Goal: Ask a question: Seek information or help from site administrators or community

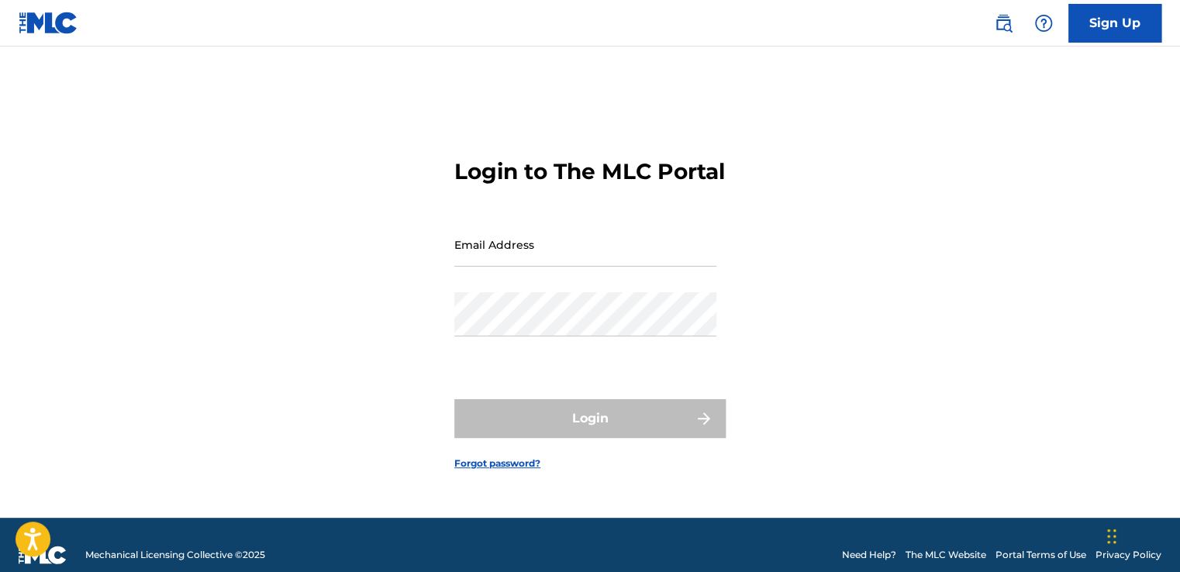
type input "[EMAIL_ADDRESS][DOMAIN_NAME]"
click at [540, 378] on form "Login to The MLC Portal Email Address [EMAIL_ADDRESS][DOMAIN_NAME] Password Log…" at bounding box center [589, 301] width 271 height 432
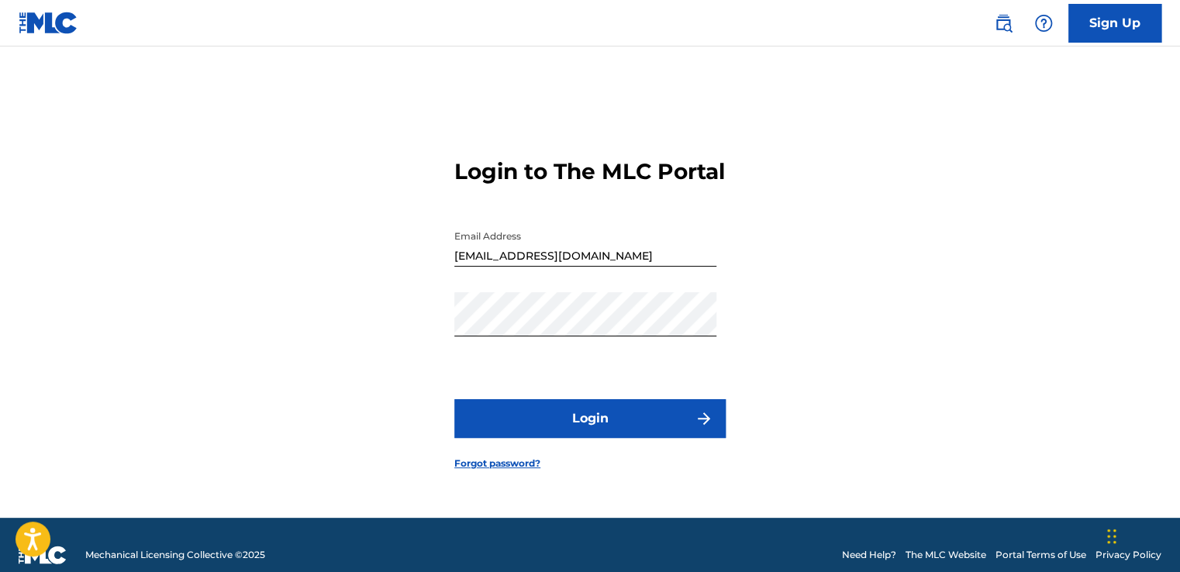
click at [648, 438] on button "Login" at bounding box center [589, 418] width 271 height 39
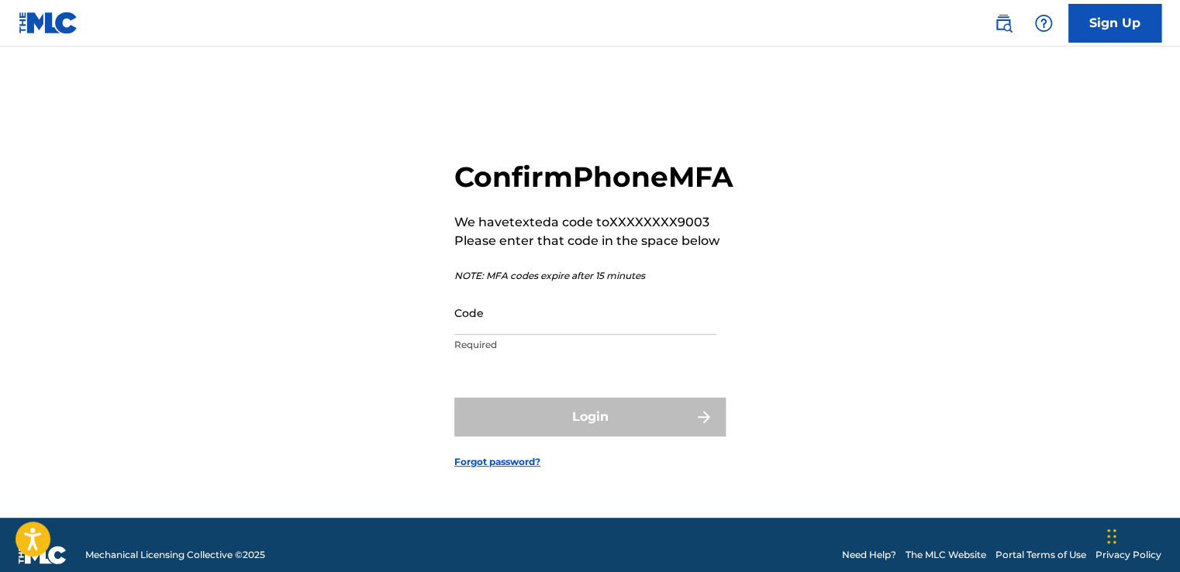
click at [527, 335] on input "Code" at bounding box center [585, 313] width 262 height 44
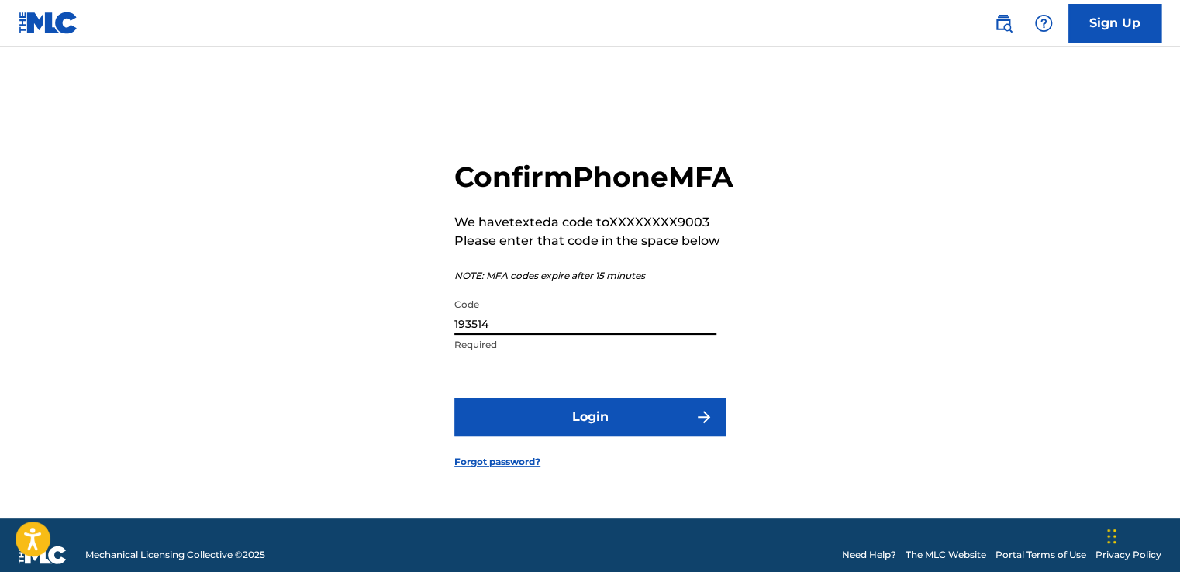
type input "193514"
click at [605, 431] on button "Login" at bounding box center [589, 417] width 271 height 39
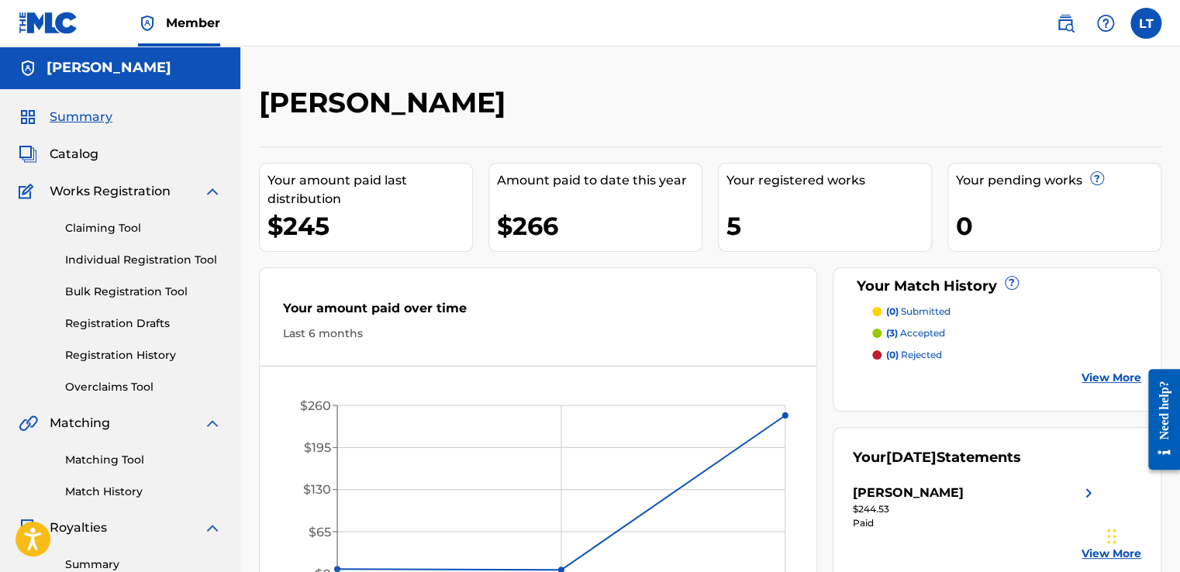
click at [74, 157] on span "Catalog" at bounding box center [74, 154] width 49 height 19
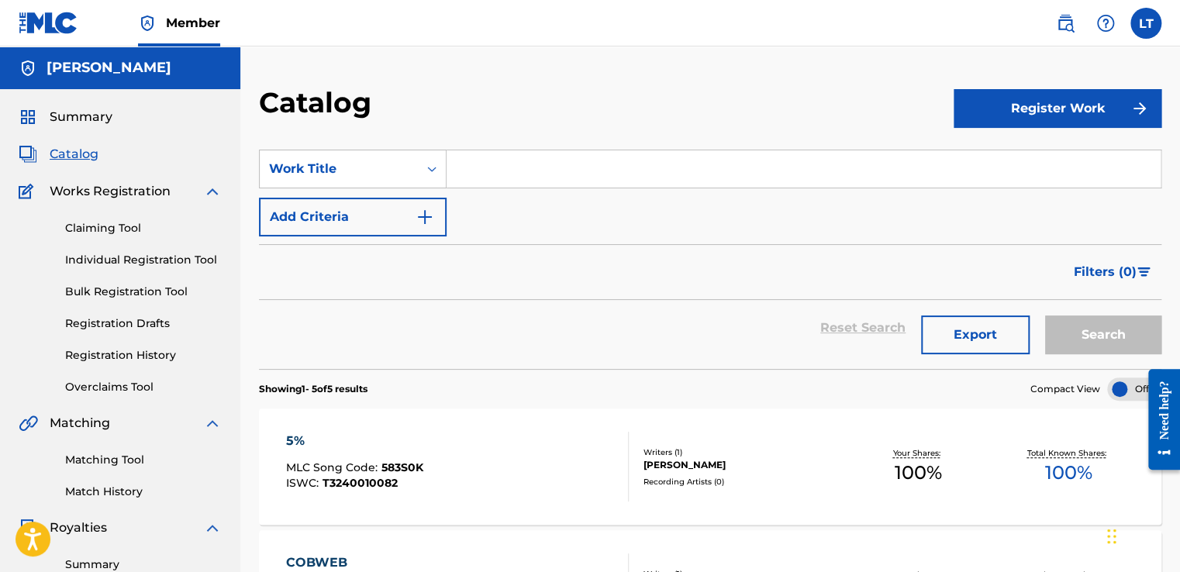
click at [76, 232] on link "Claiming Tool" at bounding box center [143, 228] width 157 height 16
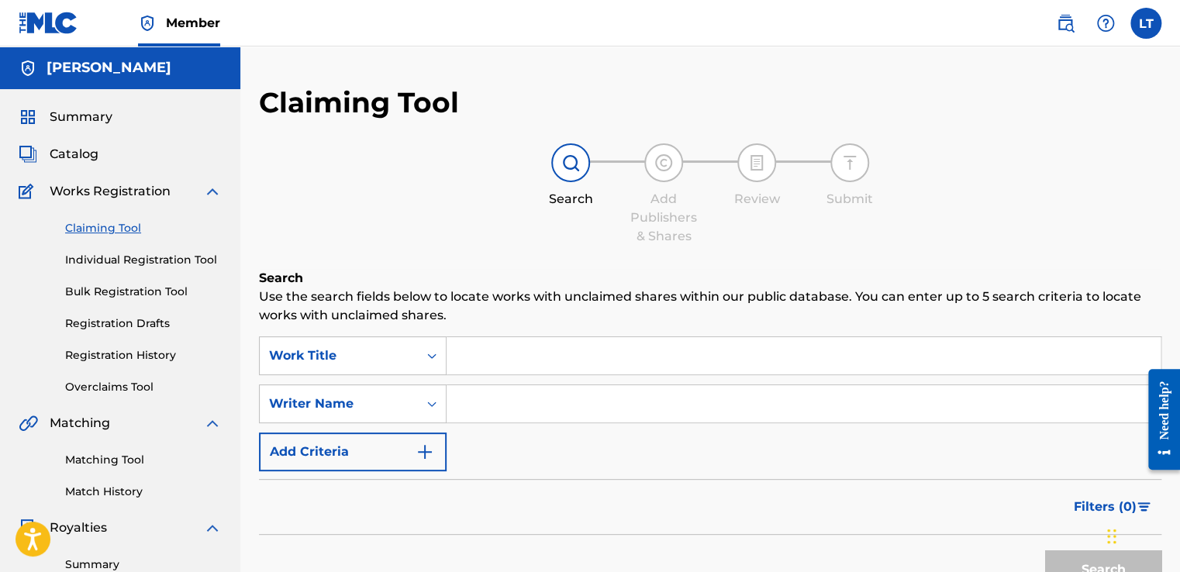
click at [459, 356] on input "Search Form" at bounding box center [803, 355] width 714 height 37
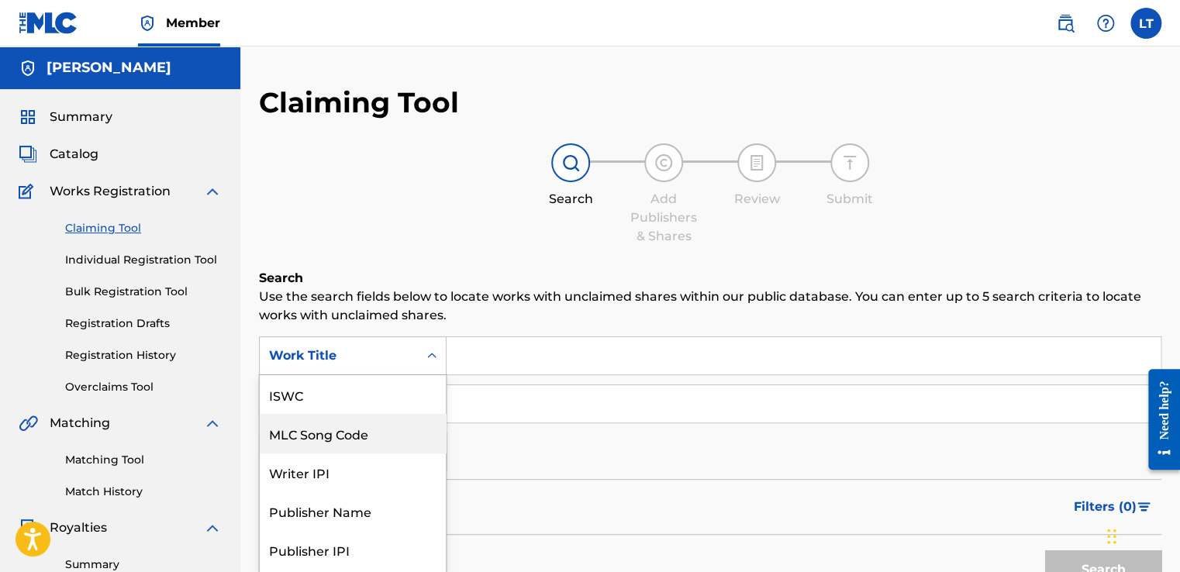
scroll to position [34, 0]
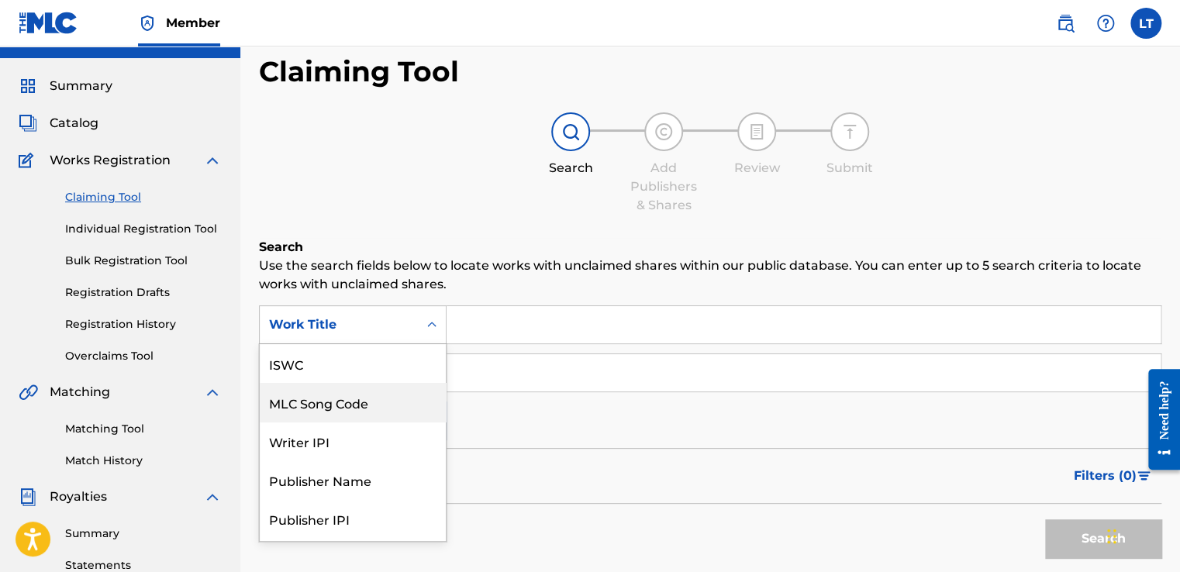
click at [432, 344] on div "7 results available. Use Up and Down to choose options, press Enter to select t…" at bounding box center [353, 324] width 188 height 39
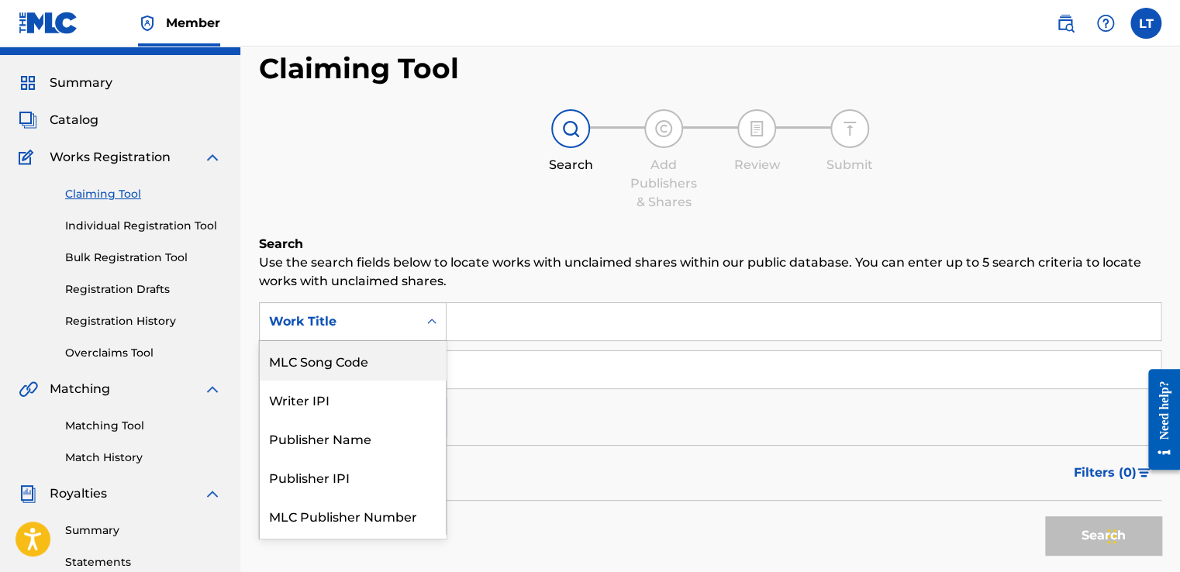
scroll to position [36, 0]
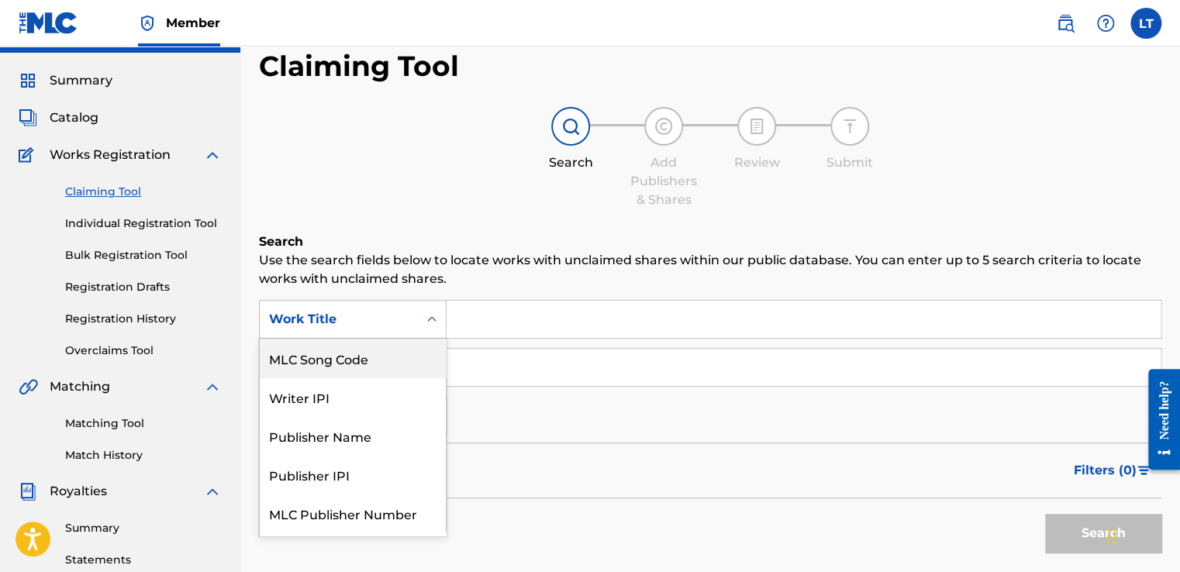
click at [82, 118] on span "Catalog" at bounding box center [74, 118] width 49 height 19
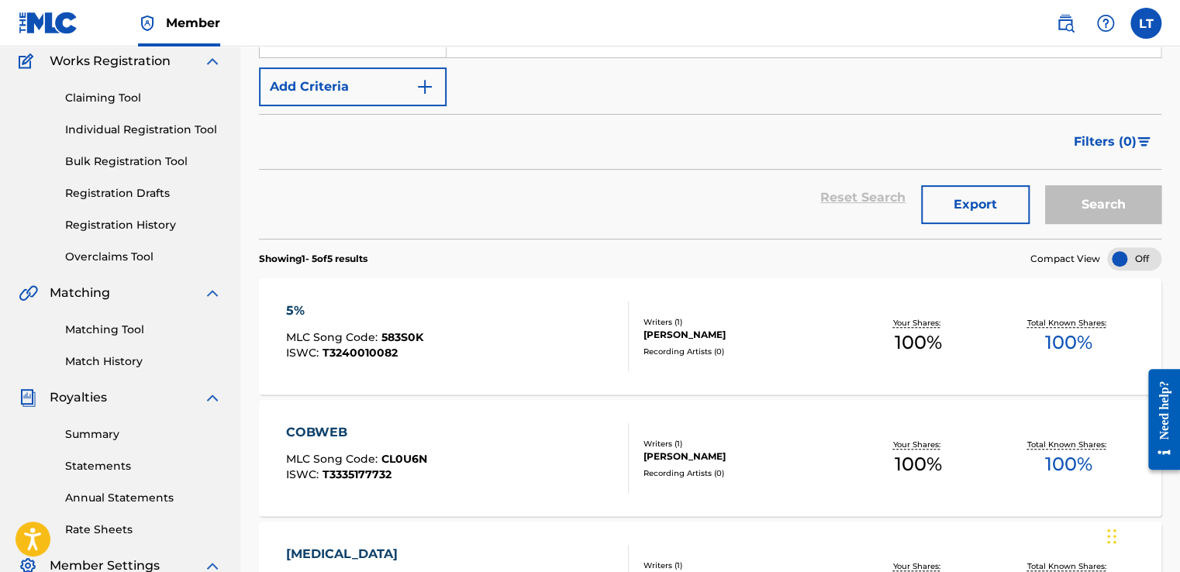
scroll to position [248, 0]
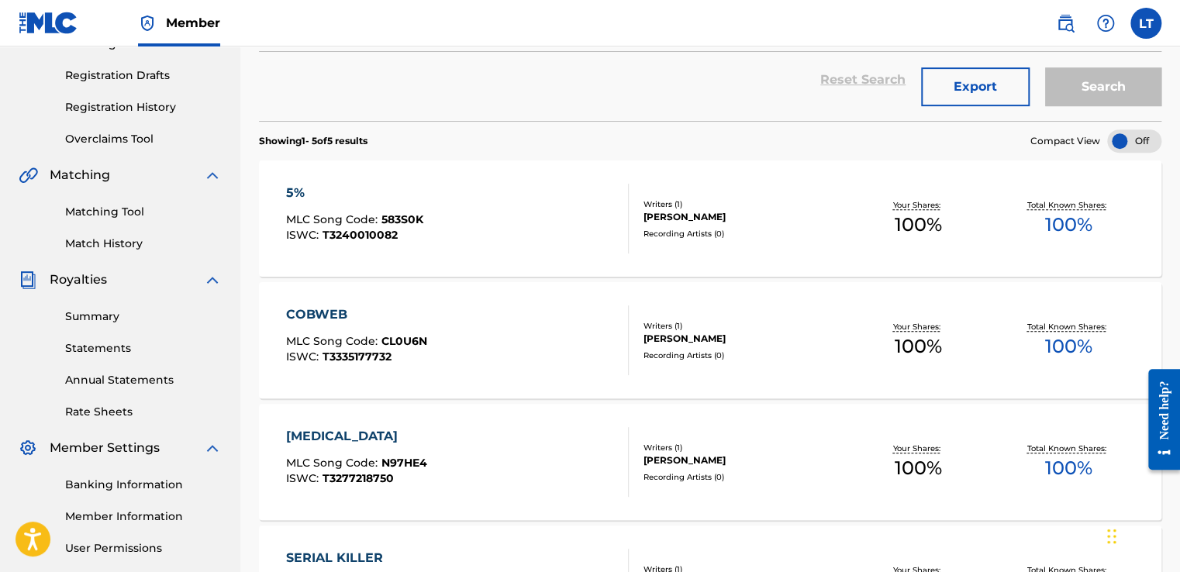
click at [127, 207] on link "Matching Tool" at bounding box center [143, 212] width 157 height 16
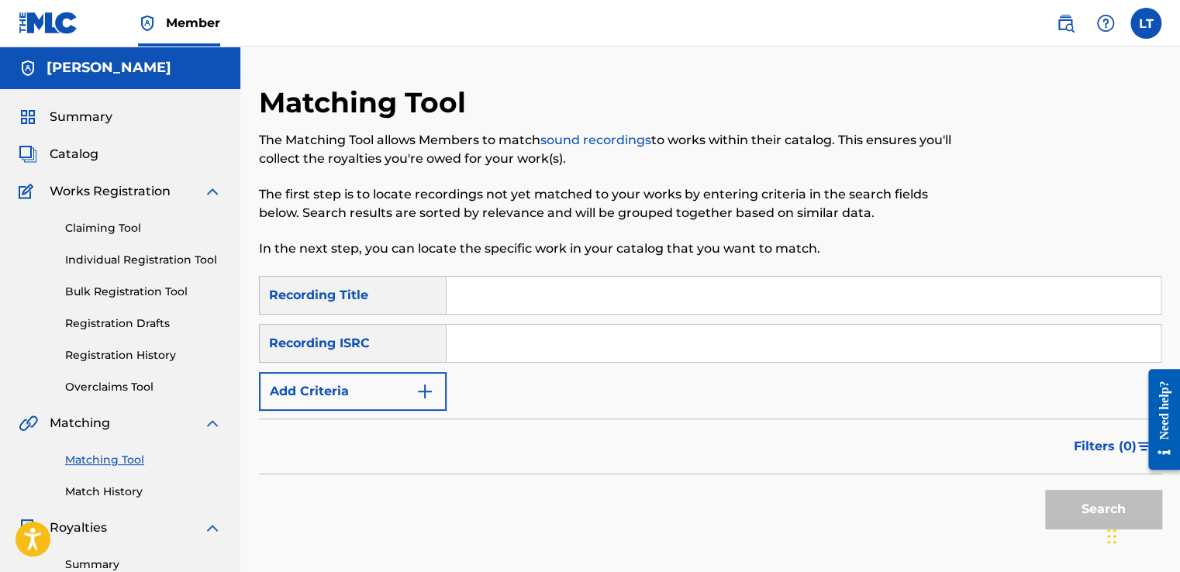
click at [491, 303] on input "Search Form" at bounding box center [803, 295] width 714 height 37
type input "Cobweb"
click at [468, 346] on input "Search Form" at bounding box center [803, 343] width 714 height 37
type input "QZNWQ2565092"
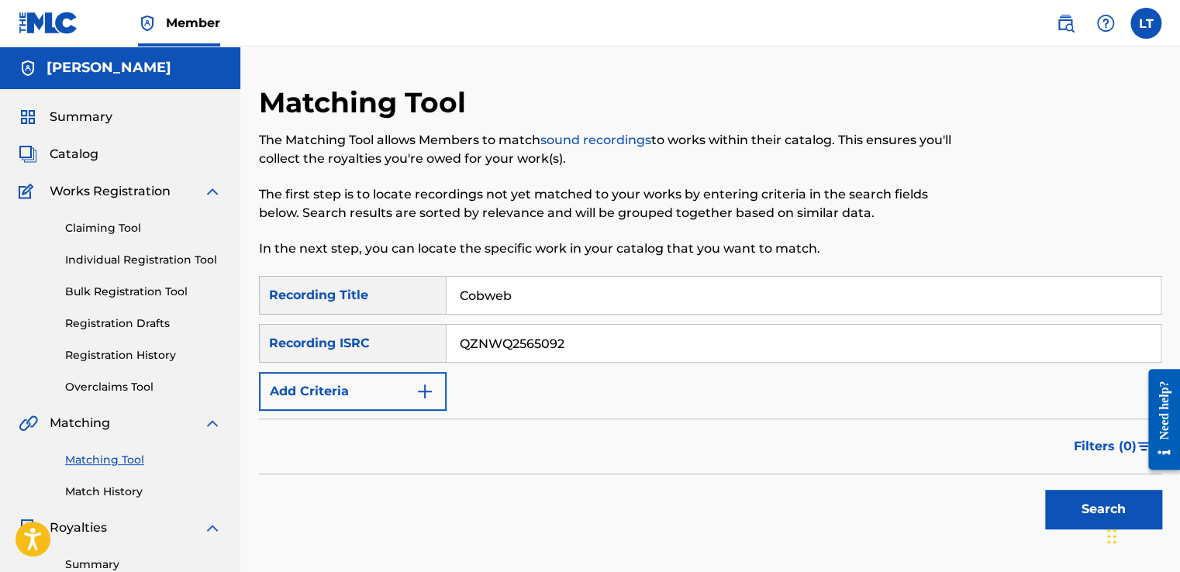
click at [419, 391] on img "Search Form" at bounding box center [424, 391] width 19 height 19
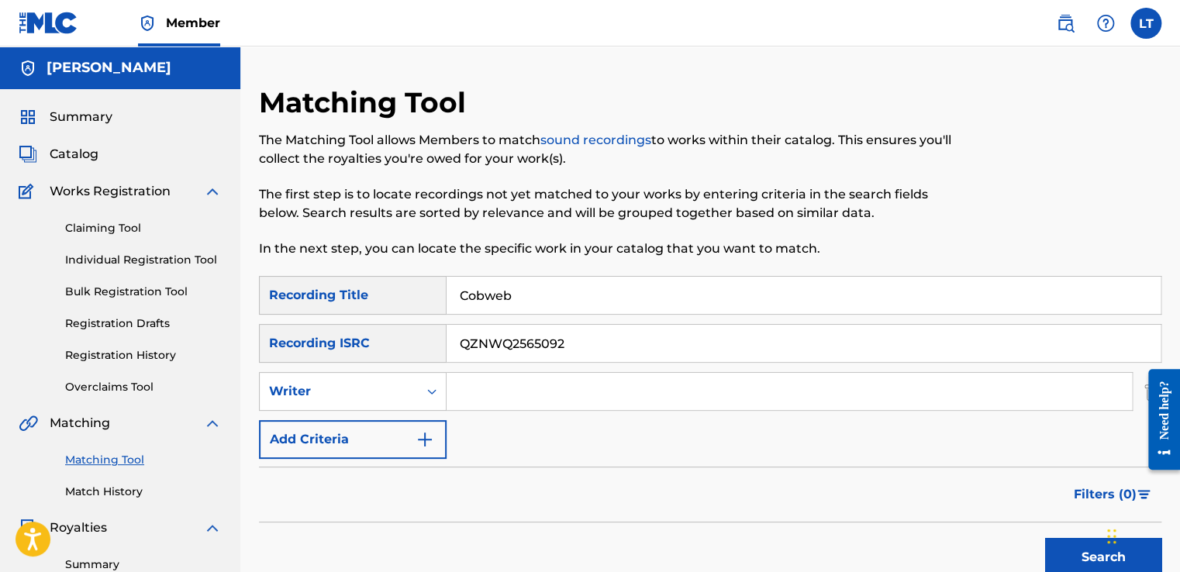
click at [481, 395] on input "Search Form" at bounding box center [788, 391] width 685 height 37
type input "[PERSON_NAME] [PERSON_NAME]"
click at [404, 443] on button "Add Criteria" at bounding box center [353, 439] width 188 height 39
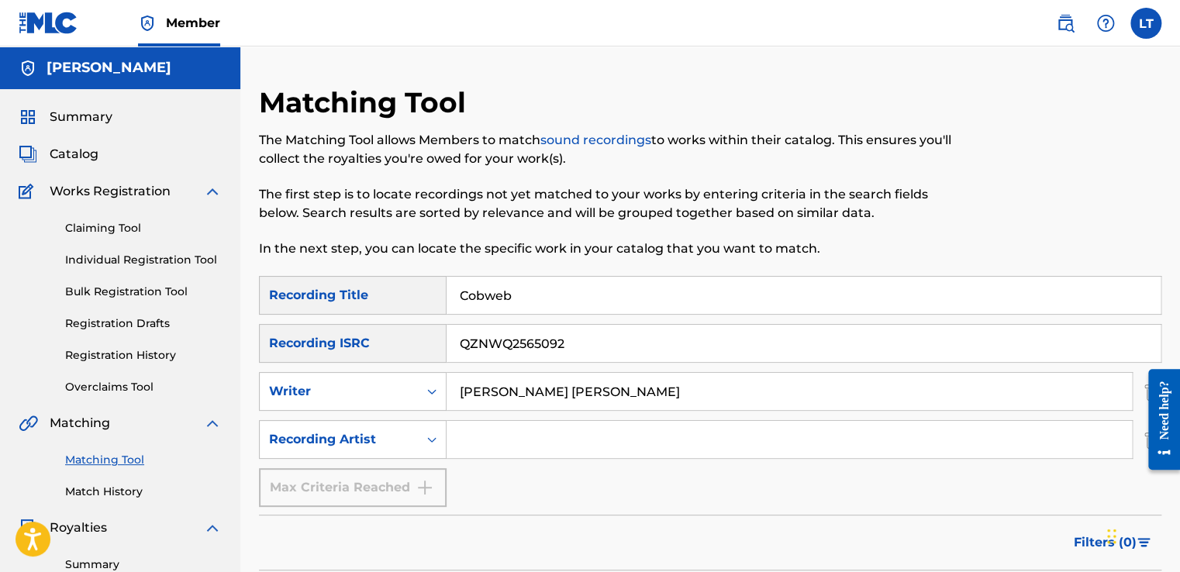
click at [462, 443] on input "Search Form" at bounding box center [788, 439] width 685 height 37
type input "[PERSON_NAME]"
click at [407, 496] on div "Max Criteria Reached" at bounding box center [353, 487] width 188 height 39
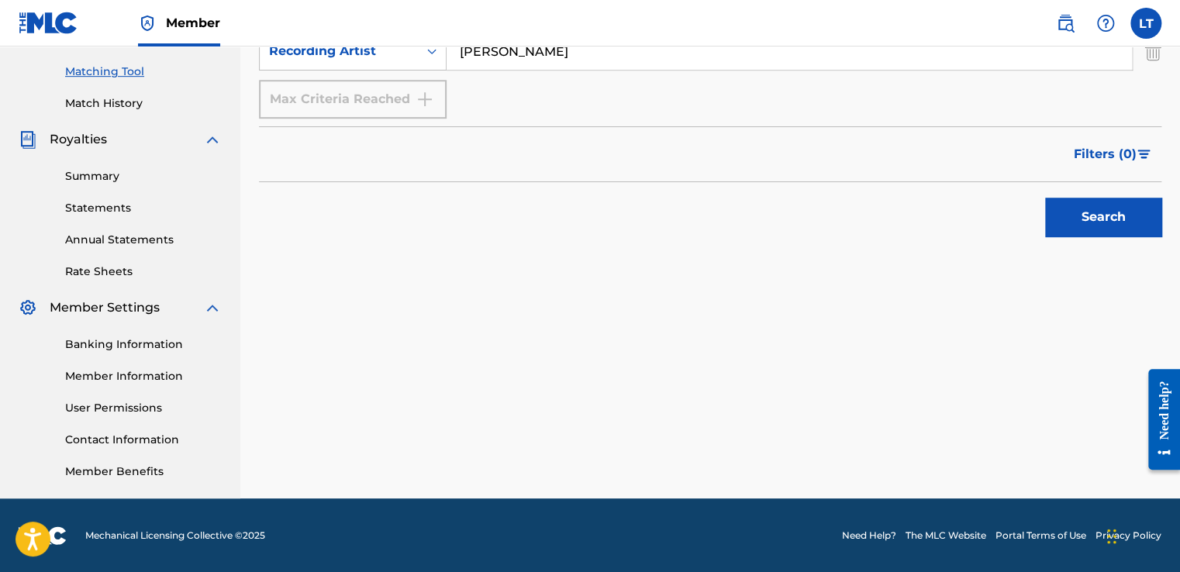
click at [1093, 215] on button "Search" at bounding box center [1103, 217] width 116 height 39
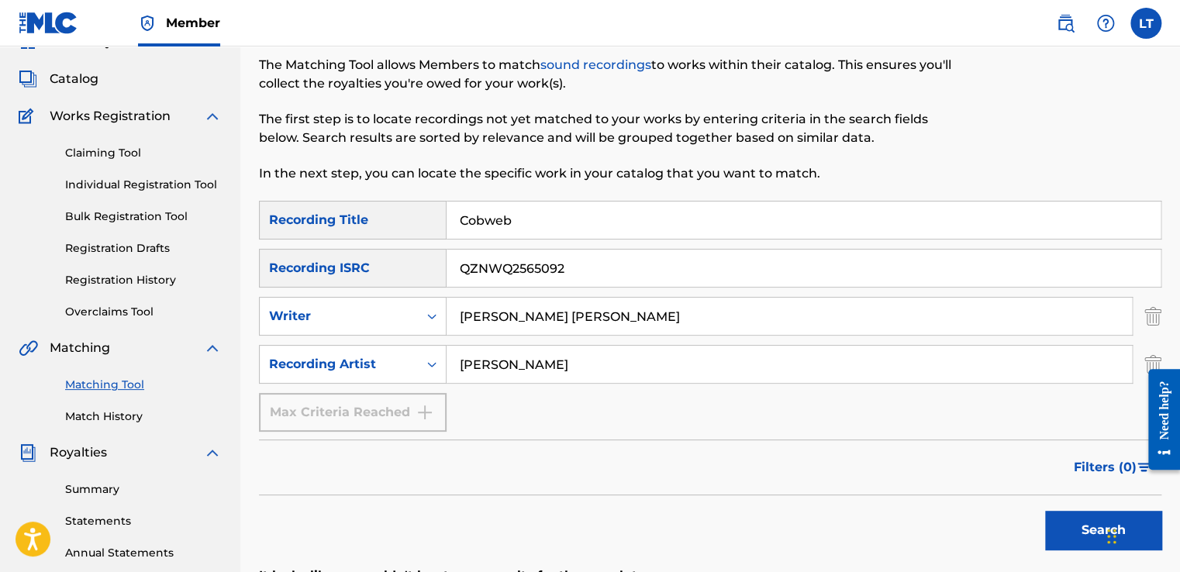
scroll to position [73, 0]
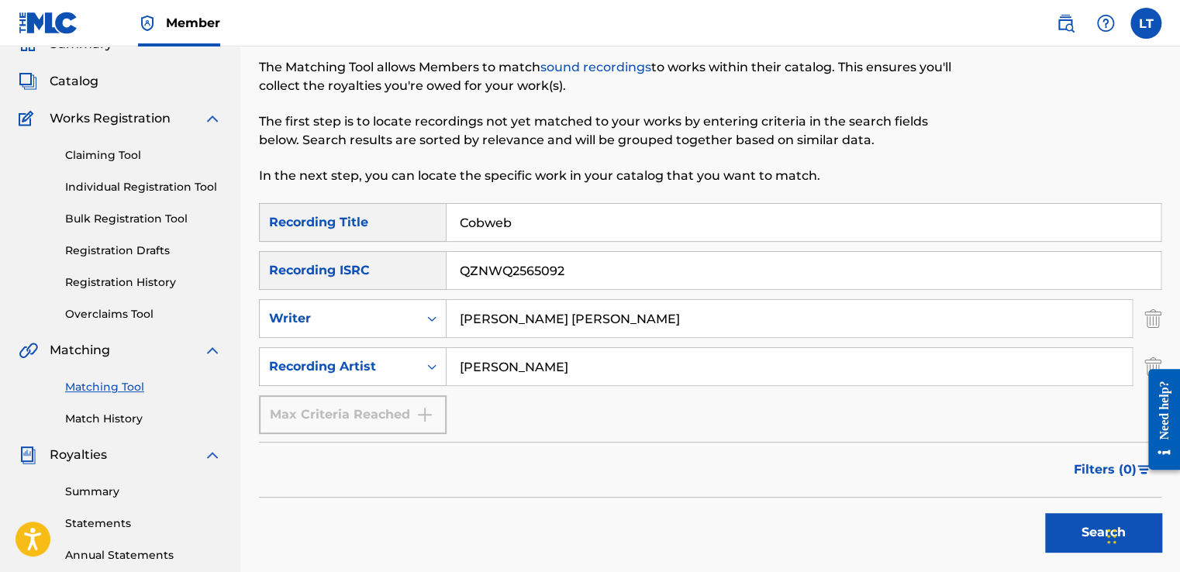
click at [667, 318] on input "[PERSON_NAME] [PERSON_NAME]" at bounding box center [788, 318] width 685 height 37
click at [430, 321] on icon "Search Form" at bounding box center [432, 319] width 16 height 16
click at [432, 354] on div "Writer" at bounding box center [353, 357] width 186 height 39
click at [468, 314] on input "Search Form" at bounding box center [788, 318] width 685 height 37
click at [409, 485] on div "Filters ( 0 )" at bounding box center [710, 470] width 902 height 56
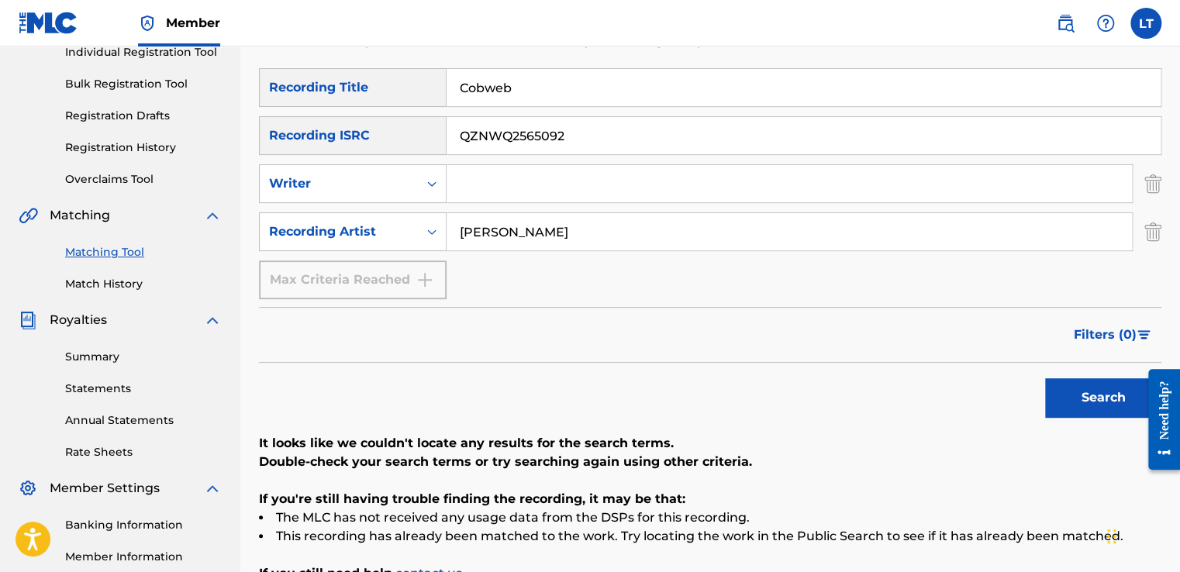
scroll to position [206, 0]
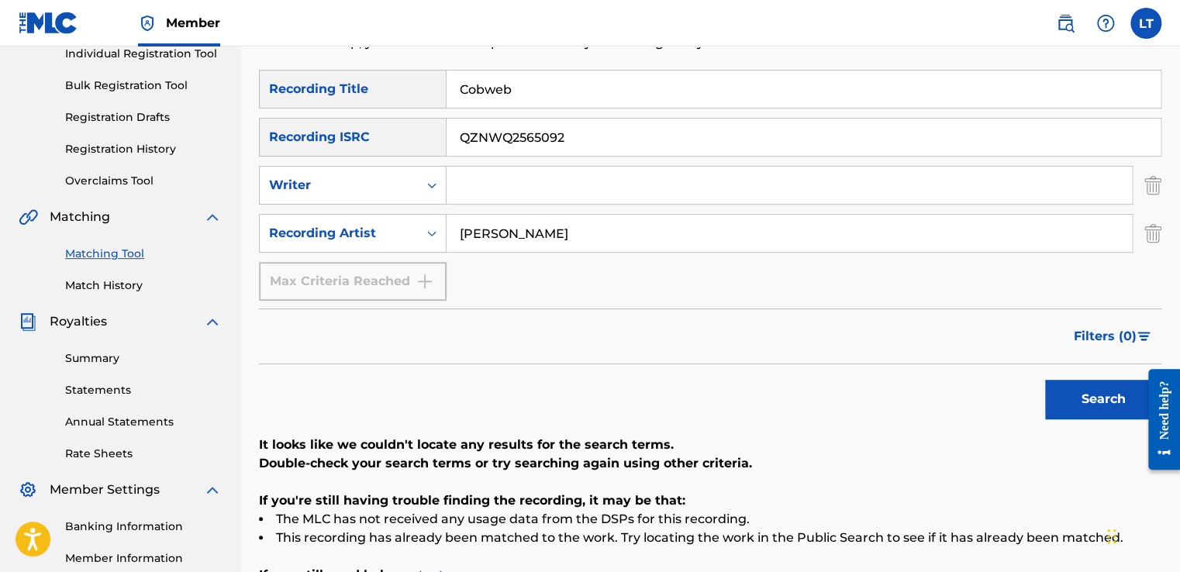
click at [1063, 404] on button "Search" at bounding box center [1103, 399] width 116 height 39
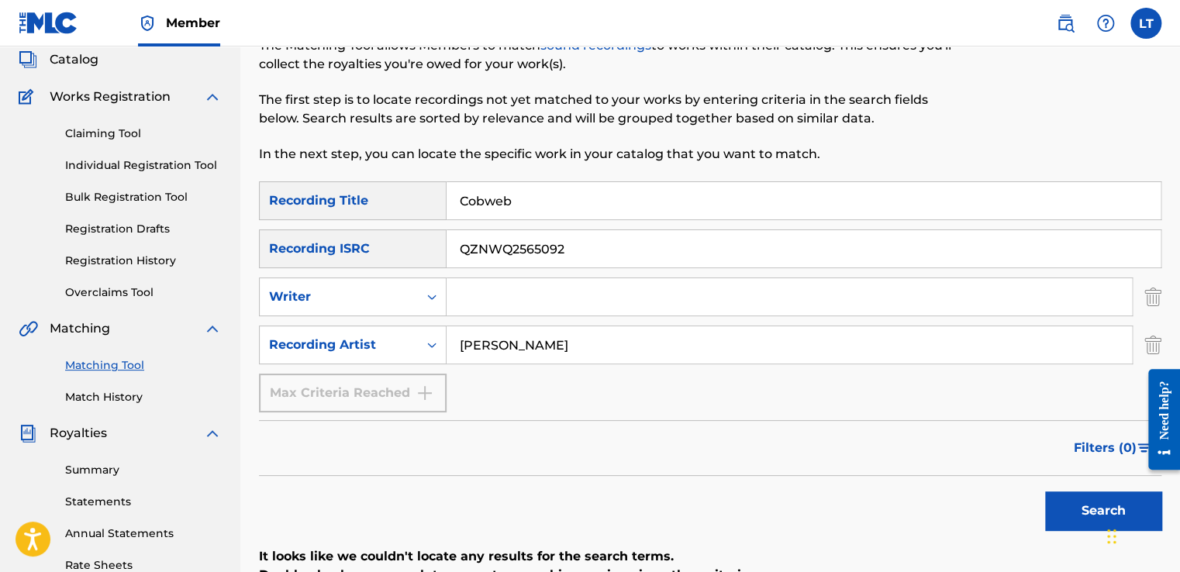
scroll to position [0, 0]
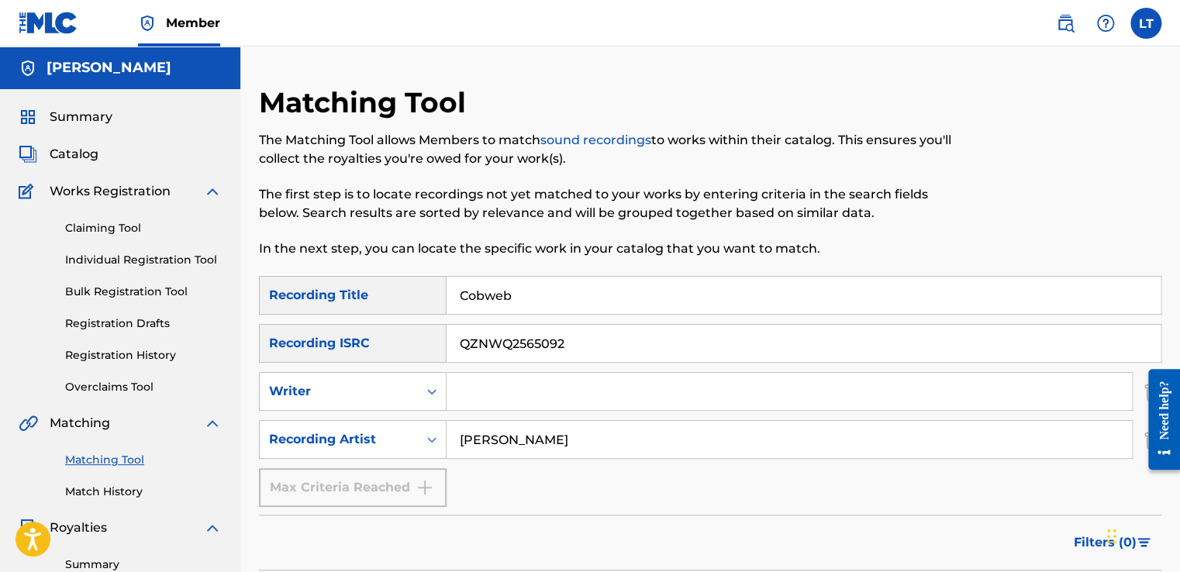
click at [102, 462] on link "Matching Tool" at bounding box center [143, 460] width 157 height 16
click at [103, 454] on link "Matching Tool" at bounding box center [143, 460] width 157 height 16
click at [109, 492] on link "Match History" at bounding box center [143, 492] width 157 height 16
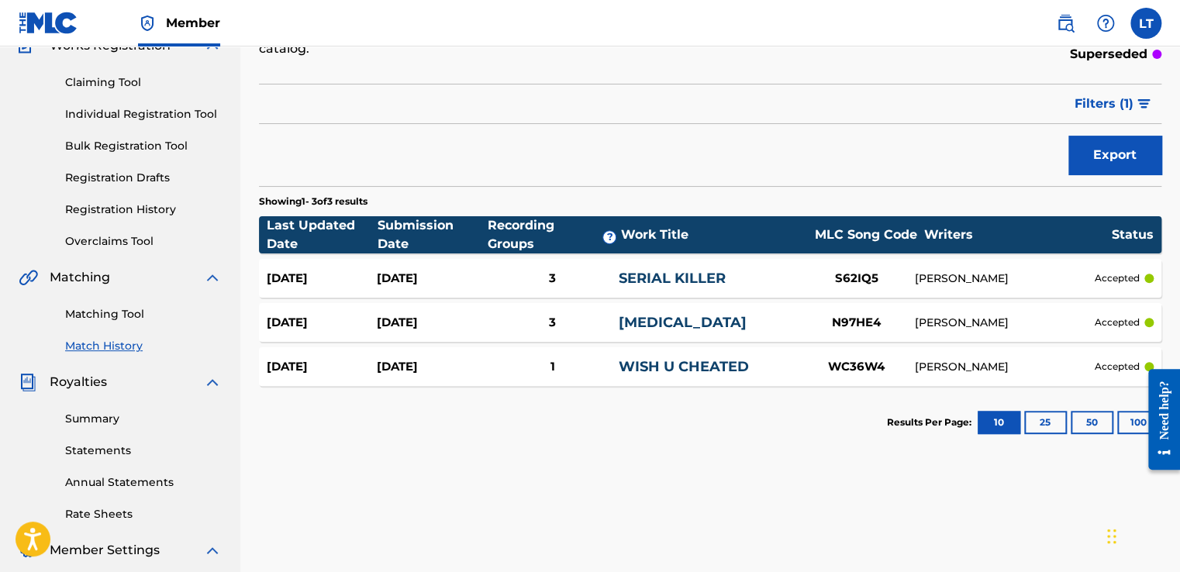
scroll to position [146, 0]
click at [105, 317] on link "Matching Tool" at bounding box center [143, 314] width 157 height 16
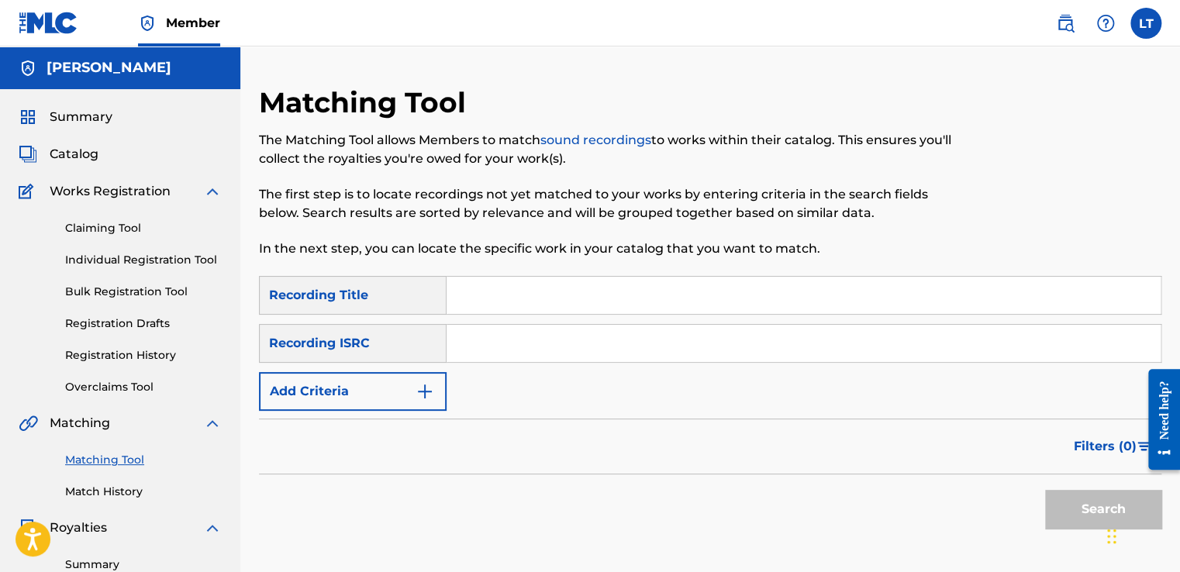
click at [481, 299] on input "Search Form" at bounding box center [803, 295] width 714 height 37
type input "Cobweb"
type input "QZNWQ2565092"
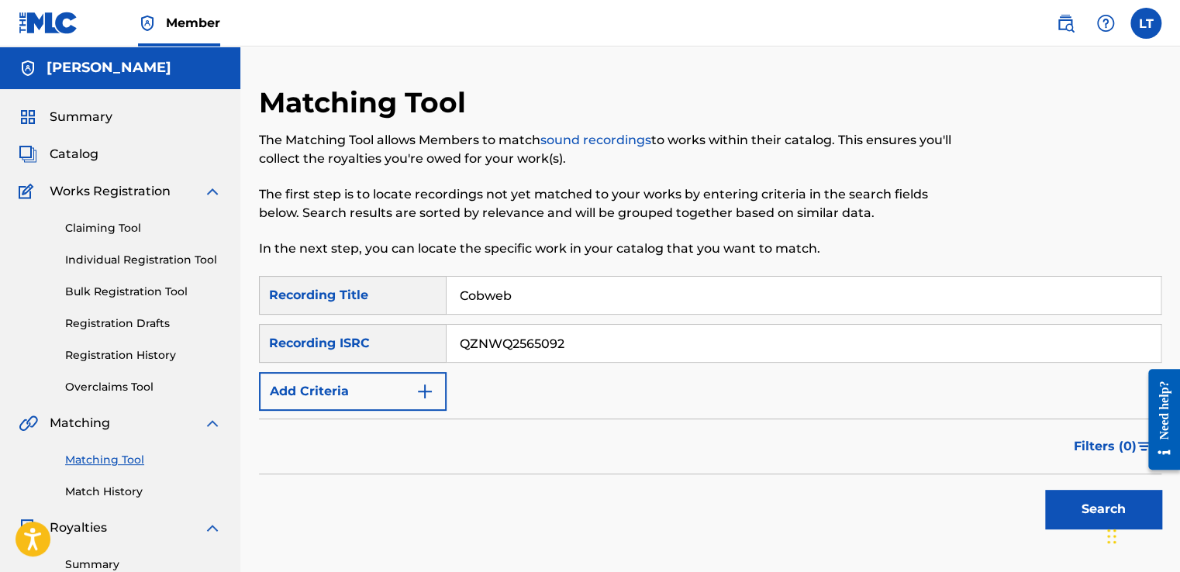
click at [1063, 504] on button "Search" at bounding box center [1103, 509] width 116 height 39
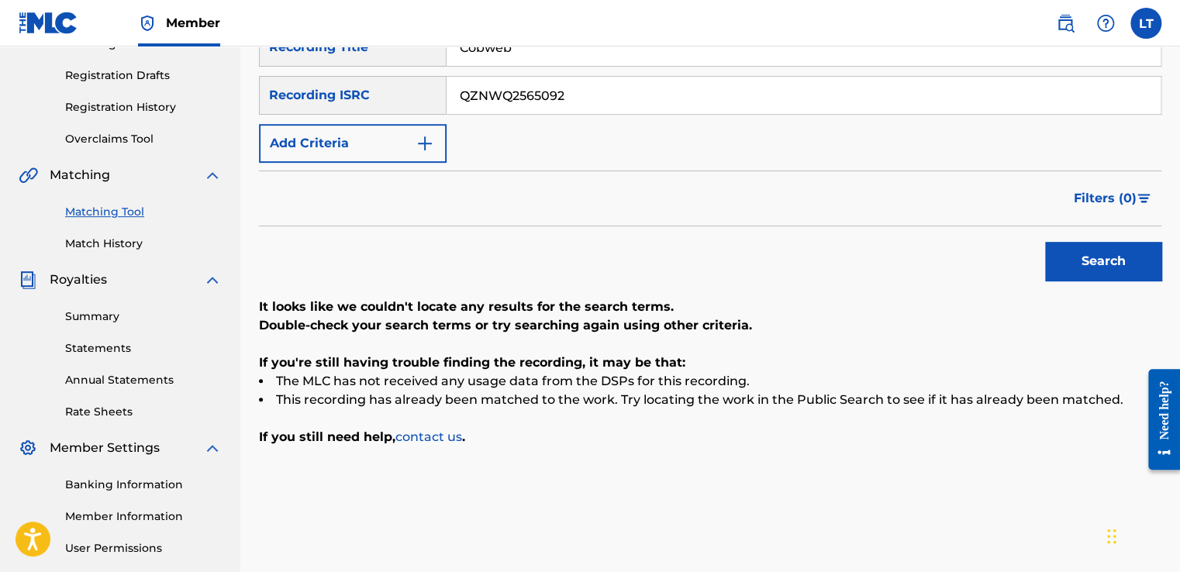
scroll to position [293, 0]
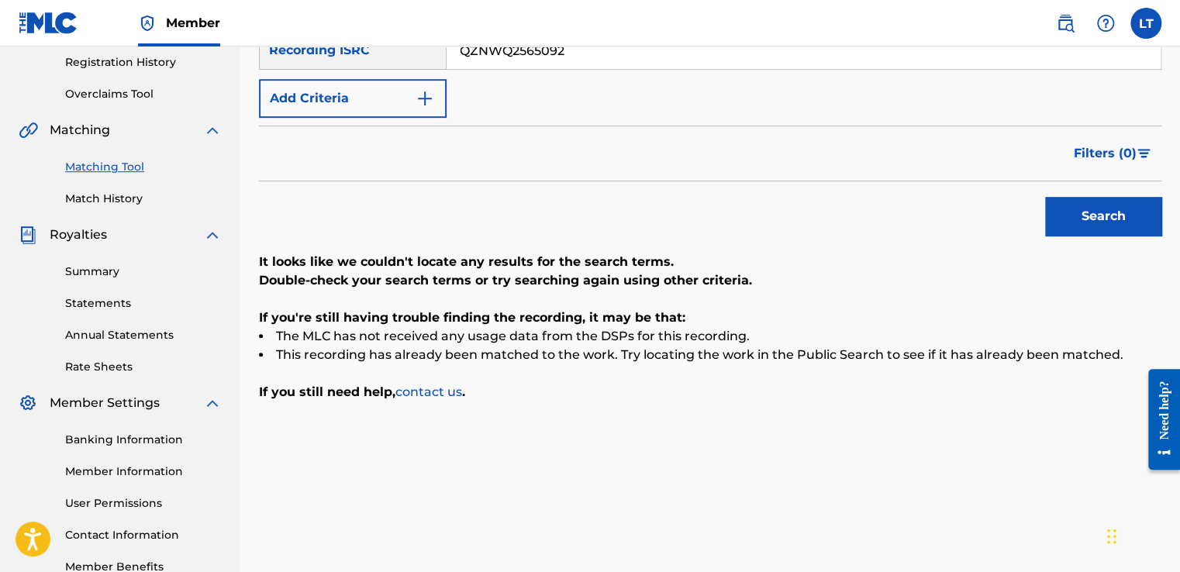
click at [418, 390] on link "contact us" at bounding box center [428, 391] width 67 height 15
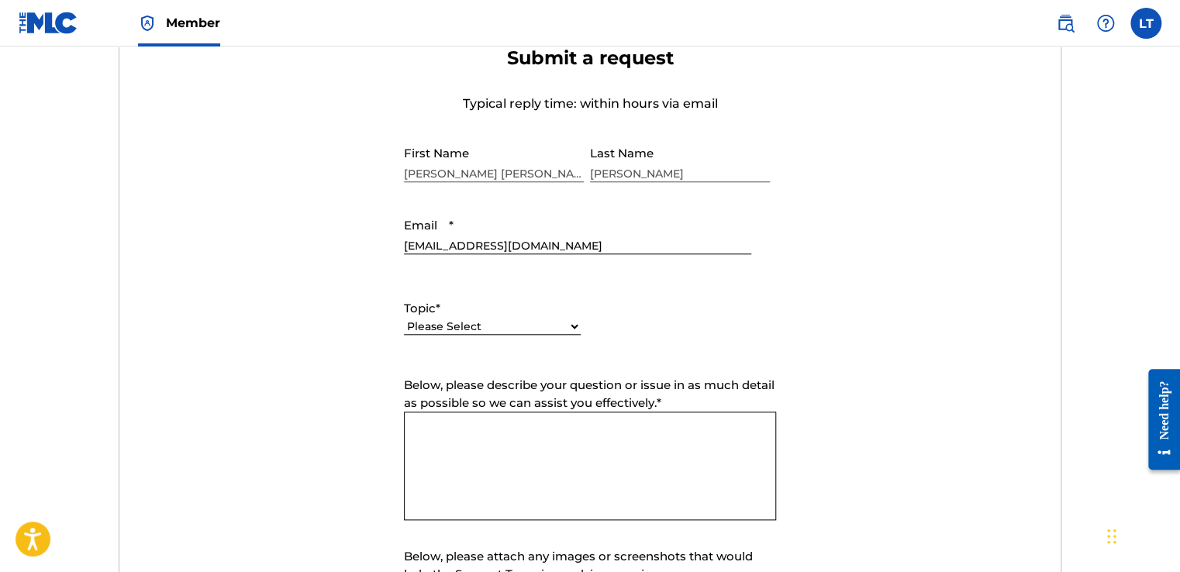
scroll to position [595, 0]
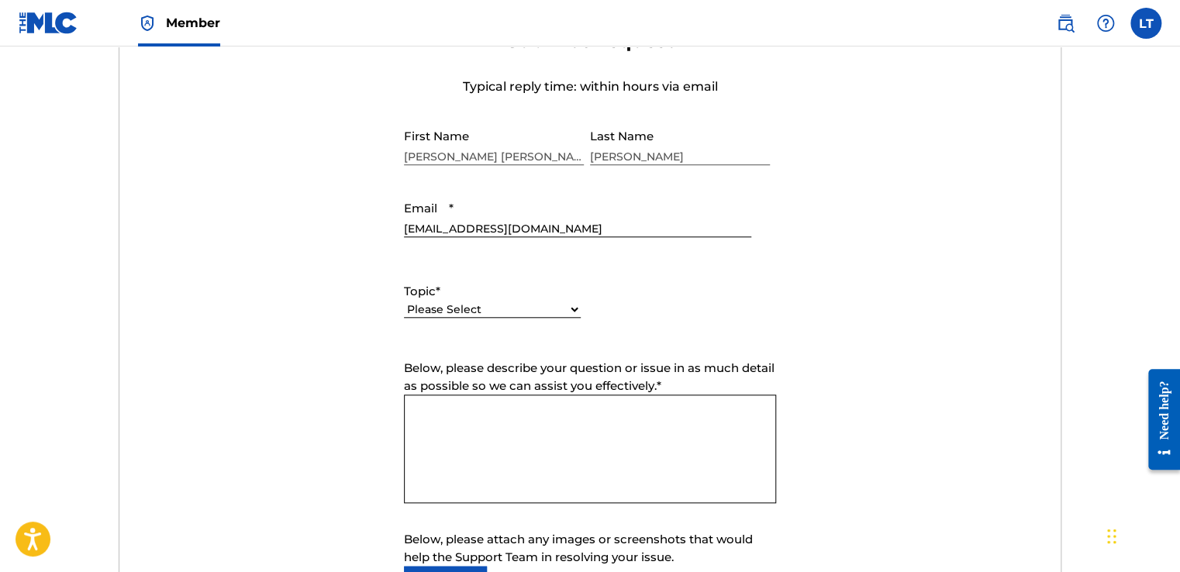
click at [557, 305] on select "Please Select I need help with my account I need help with managing my catalog …" at bounding box center [492, 309] width 177 height 16
select select "I need help with managing my catalog"
click at [404, 301] on select "Please Select I need help with my account I need help with managing my catalog …" at bounding box center [492, 309] width 177 height 16
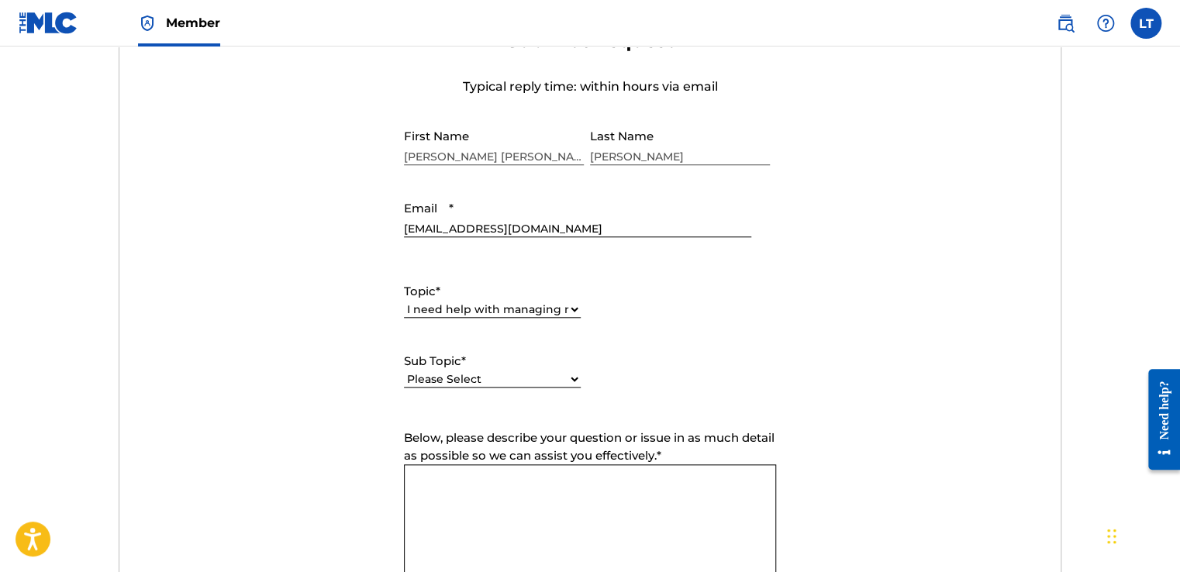
click at [527, 371] on select "Please Select I need help with CWR I need help registering my work(s) in The ML…" at bounding box center [492, 379] width 177 height 16
select select "I need help with the Matching Tool"
click at [404, 371] on select "Please Select I need help with CWR I need help registering my work(s) in The ML…" at bounding box center [492, 379] width 177 height 16
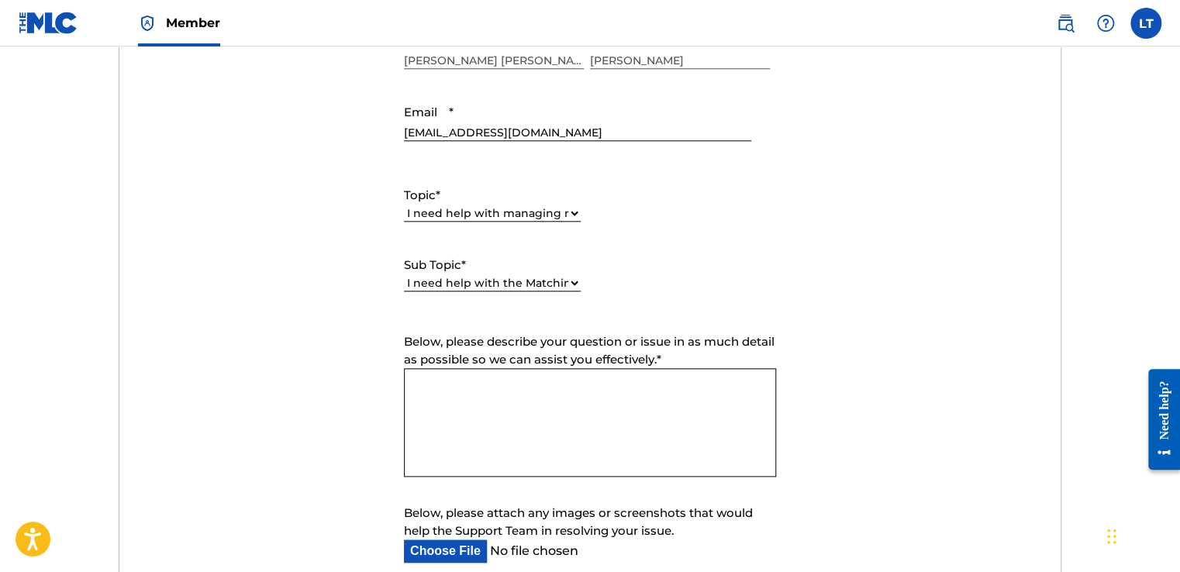
click at [463, 380] on textarea "Below, please describe your question or issue in as much detail as possible so …" at bounding box center [590, 422] width 372 height 109
click at [757, 389] on textarea "I am unable to Match the recordings for "Cobweb" MLC code" at bounding box center [590, 422] width 372 height 109
paste textarea "[URL][DOMAIN_NAME]"
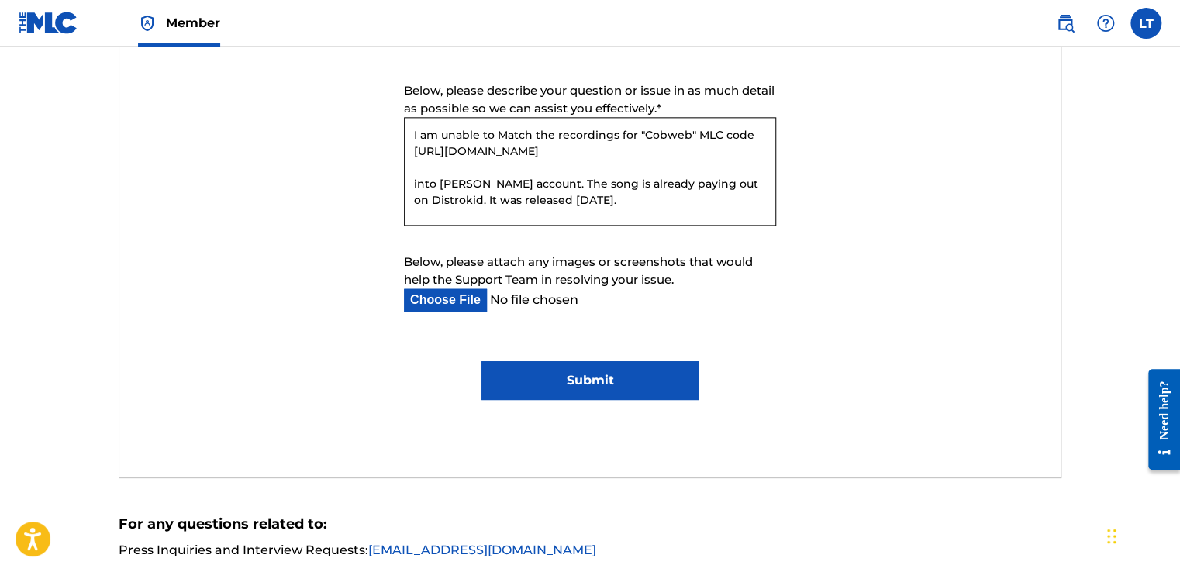
scroll to position [964, 0]
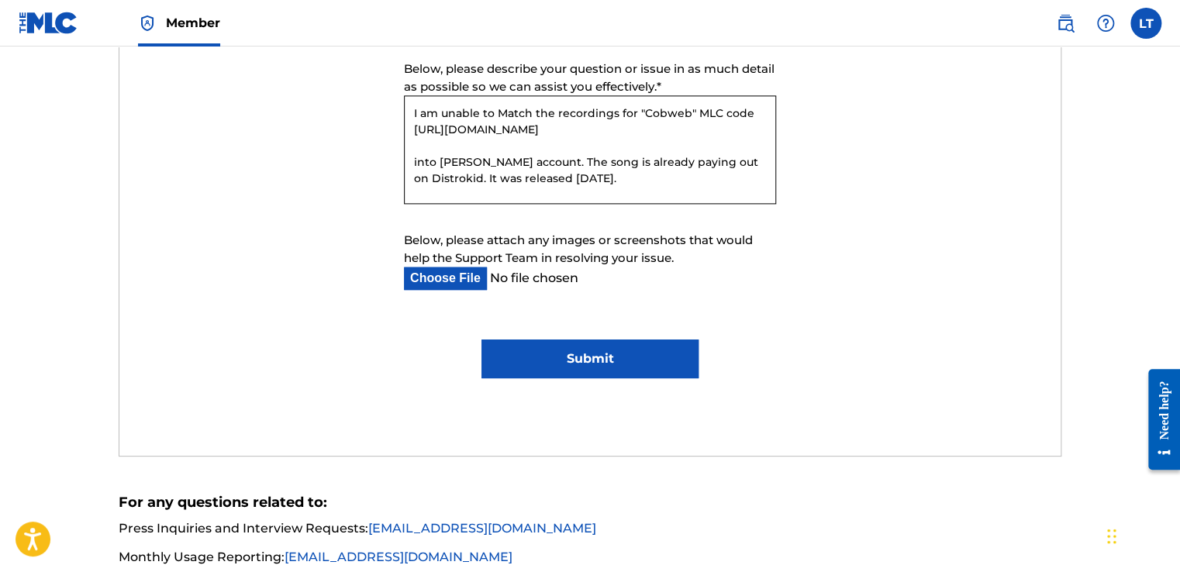
type textarea "I am unable to Match the recordings for "Cobweb" MLC code [URL][DOMAIN_NAME] in…"
click at [583, 363] on input "Submit" at bounding box center [589, 358] width 216 height 39
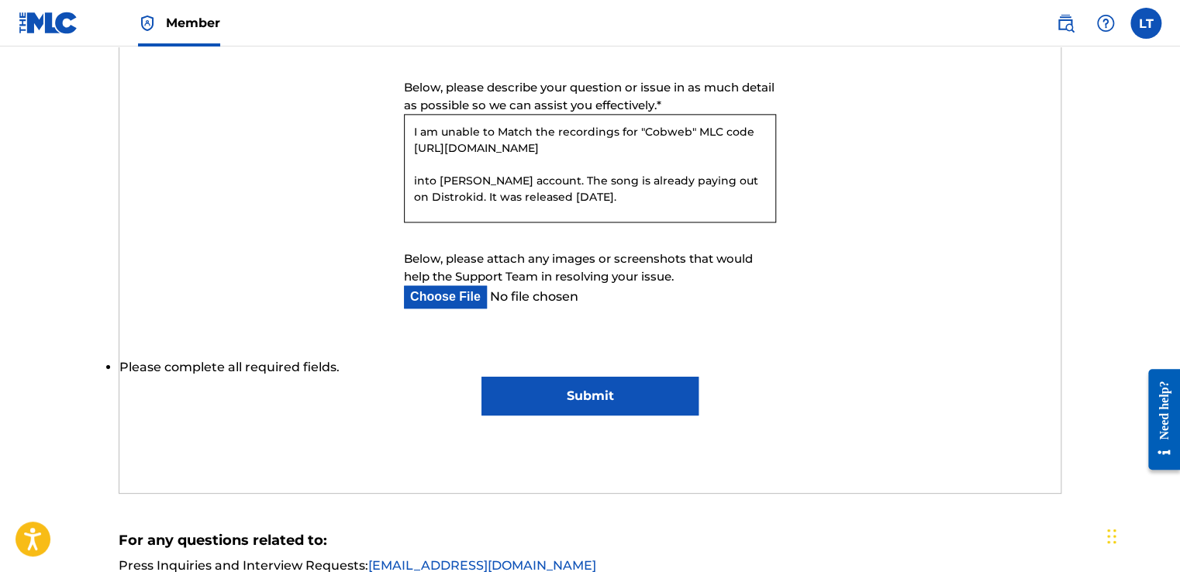
scroll to position [983, 0]
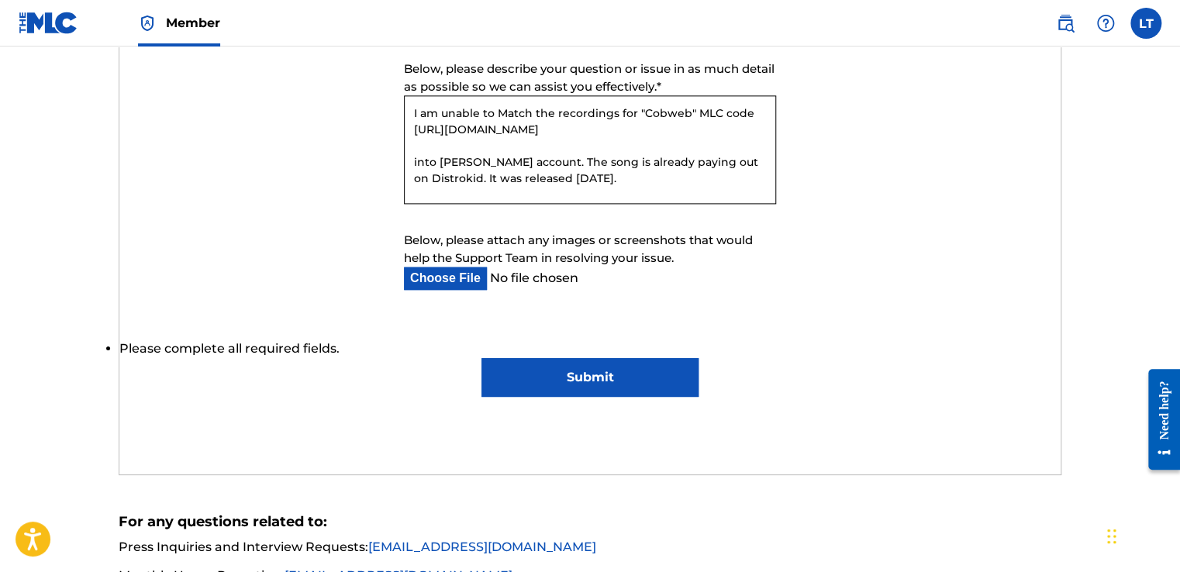
click at [582, 377] on input "Submit" at bounding box center [589, 377] width 216 height 39
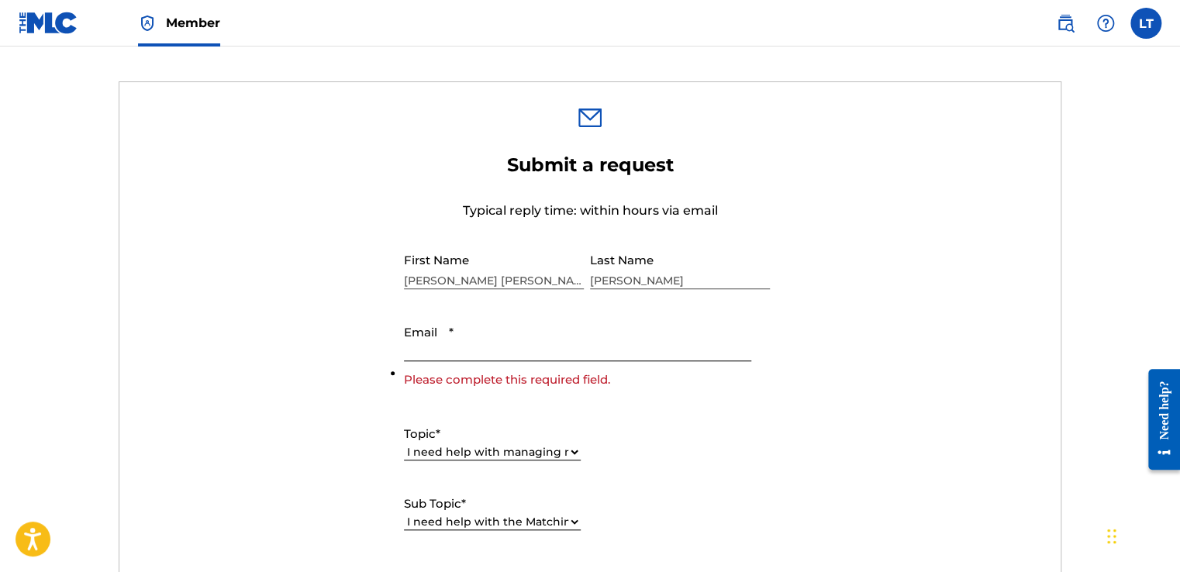
scroll to position [477, 0]
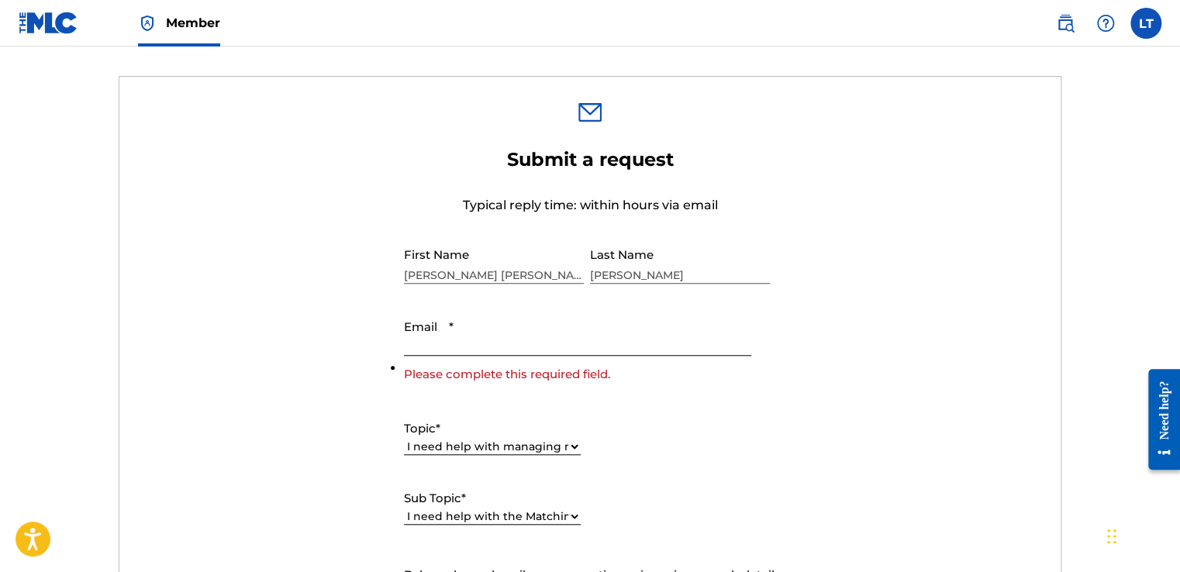
click at [484, 330] on input "Email *" at bounding box center [577, 334] width 347 height 44
type input "[EMAIL_ADDRESS][DOMAIN_NAME]"
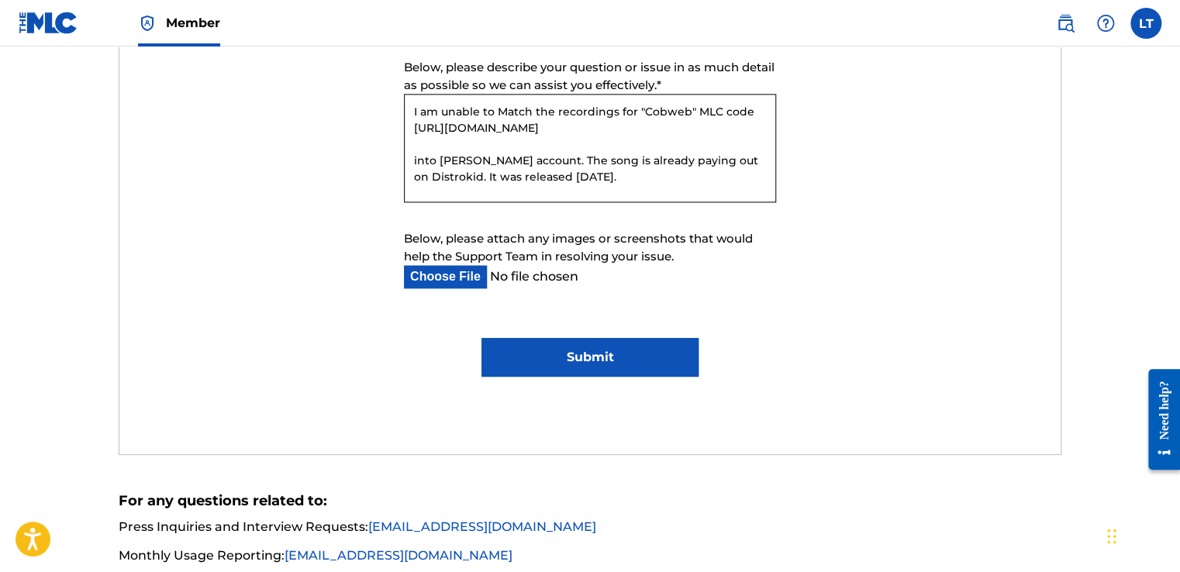
scroll to position [967, 0]
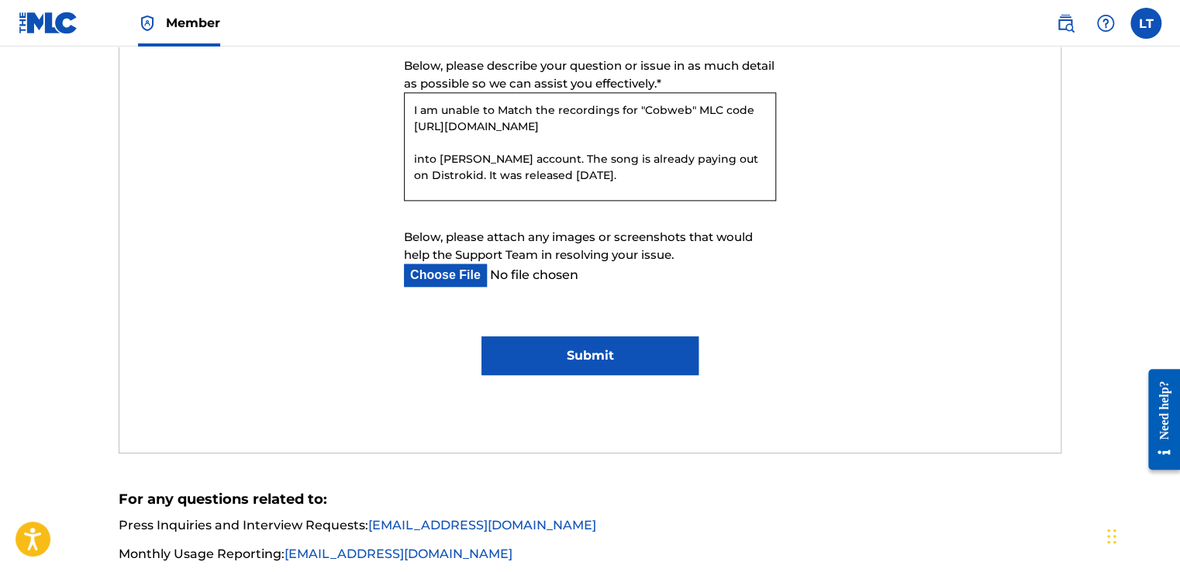
click at [617, 361] on input "Submit" at bounding box center [589, 355] width 216 height 39
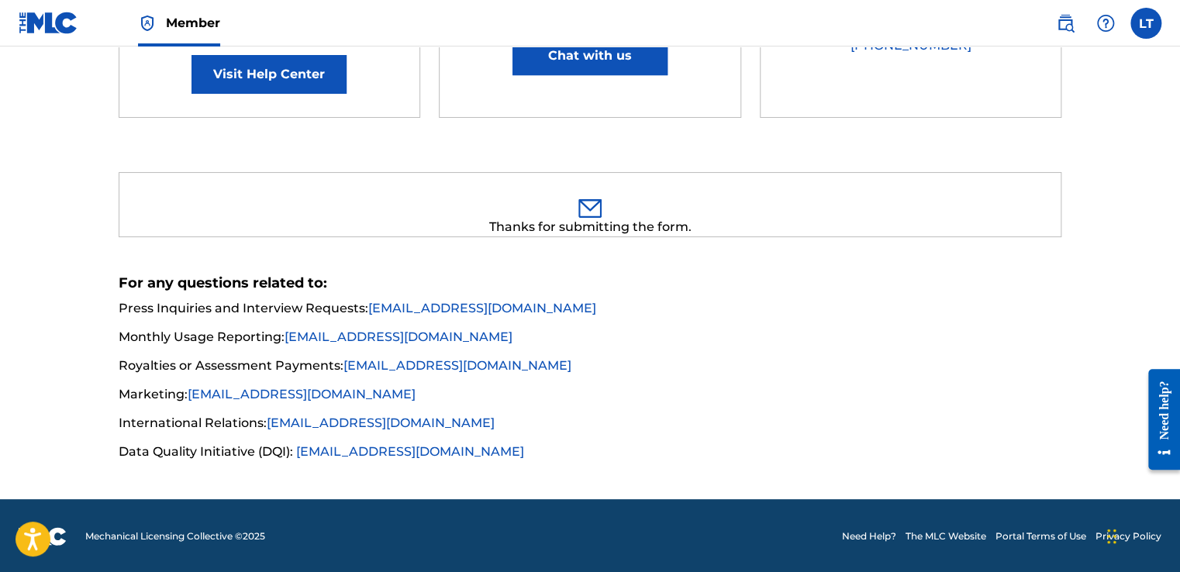
scroll to position [0, 0]
